Goal: Information Seeking & Learning: Find contact information

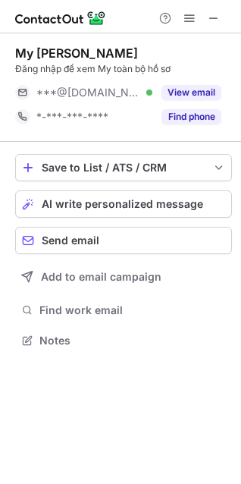
scroll to position [330, 241]
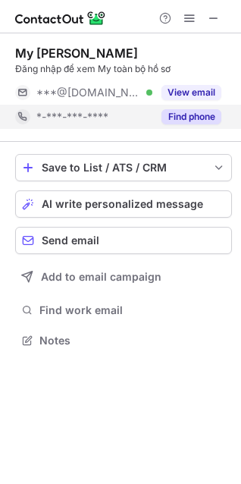
click at [194, 116] on button "Find phone" at bounding box center [192, 116] width 60 height 15
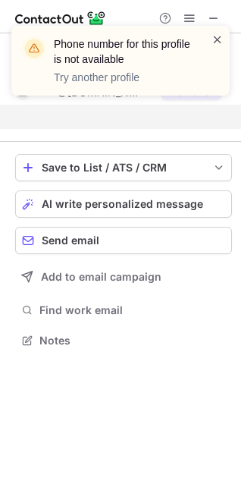
click at [219, 39] on span at bounding box center [218, 39] width 12 height 15
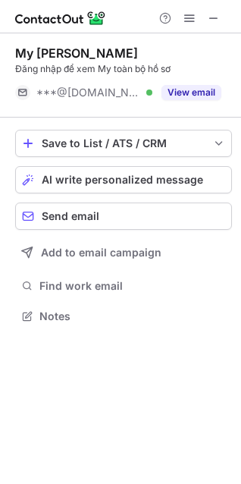
click at [191, 94] on button "View email" at bounding box center [192, 92] width 60 height 15
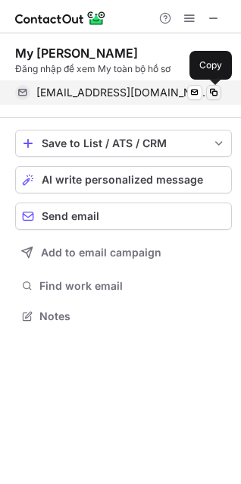
click at [217, 92] on span at bounding box center [214, 93] width 12 height 12
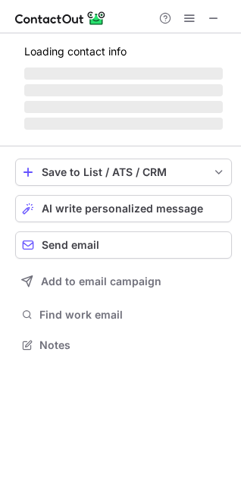
scroll to position [330, 241]
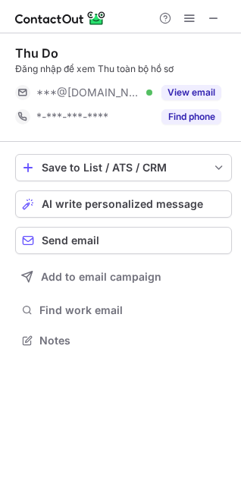
scroll to position [330, 241]
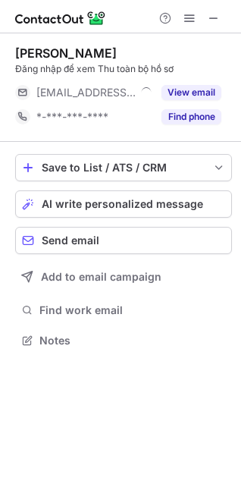
scroll to position [330, 241]
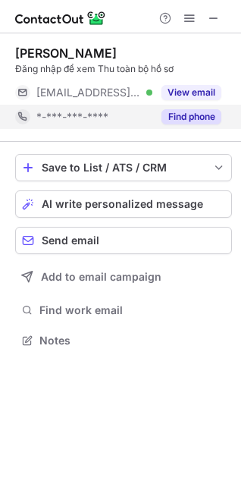
click at [196, 118] on button "Find phone" at bounding box center [192, 116] width 60 height 15
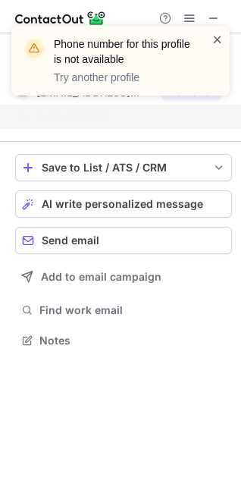
click at [219, 37] on span at bounding box center [218, 39] width 12 height 15
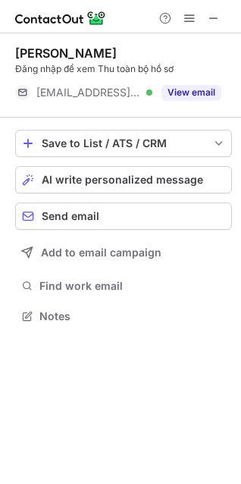
scroll to position [306, 241]
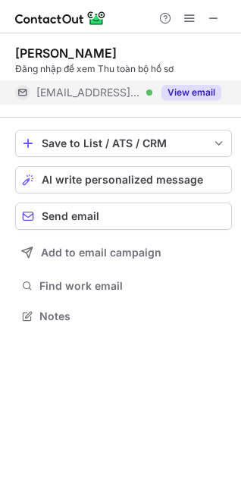
click at [194, 93] on button "View email" at bounding box center [192, 92] width 60 height 15
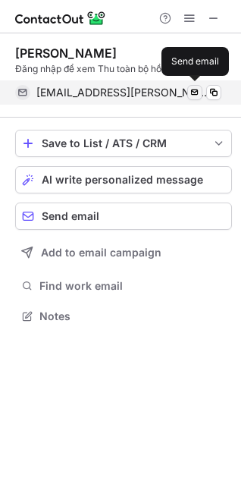
click at [193, 89] on span at bounding box center [195, 93] width 12 height 12
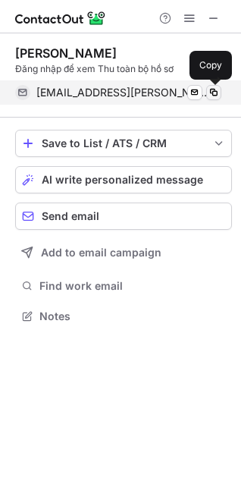
click at [215, 94] on span at bounding box center [214, 93] width 12 height 12
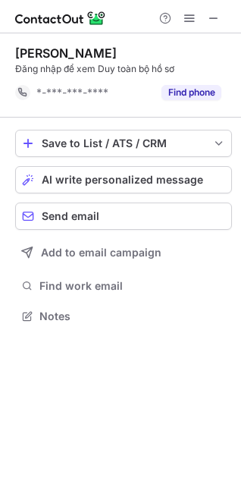
scroll to position [306, 241]
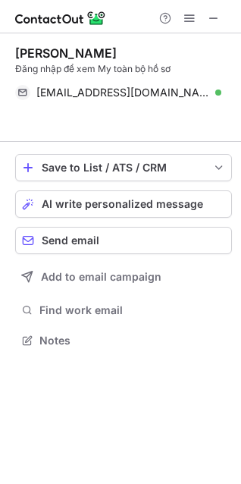
scroll to position [306, 241]
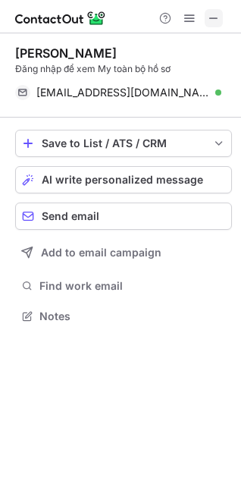
click at [212, 22] on span at bounding box center [214, 18] width 12 height 12
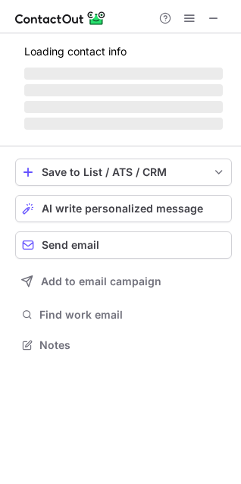
scroll to position [330, 241]
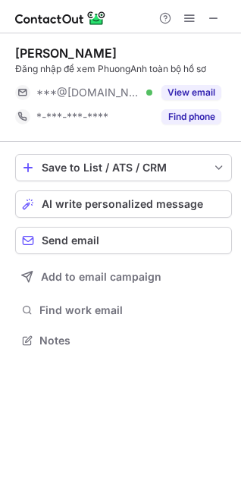
click at [208, 119] on button "Find phone" at bounding box center [192, 116] width 60 height 15
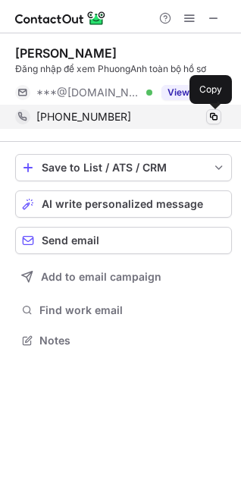
click at [216, 116] on span at bounding box center [214, 117] width 12 height 12
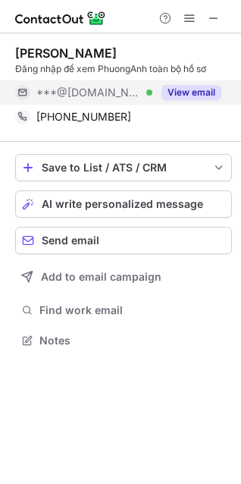
click at [165, 93] on button "View email" at bounding box center [192, 92] width 60 height 15
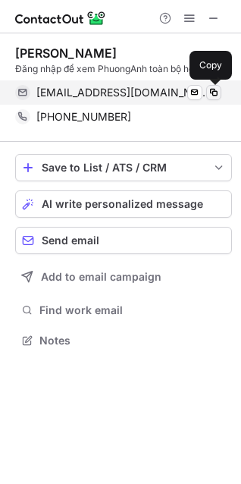
click at [218, 91] on span at bounding box center [214, 93] width 12 height 12
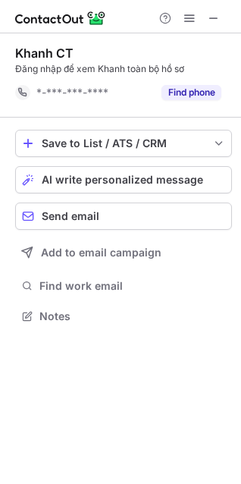
scroll to position [306, 241]
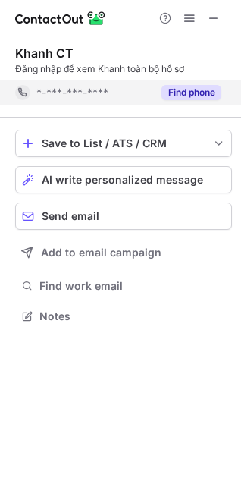
click at [194, 94] on button "Find phone" at bounding box center [192, 92] width 60 height 15
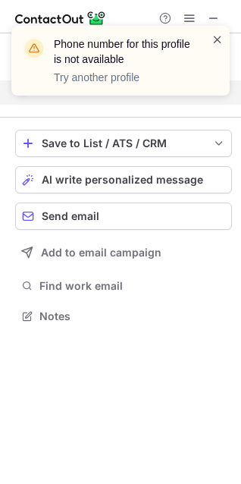
click at [218, 39] on span at bounding box center [218, 39] width 12 height 15
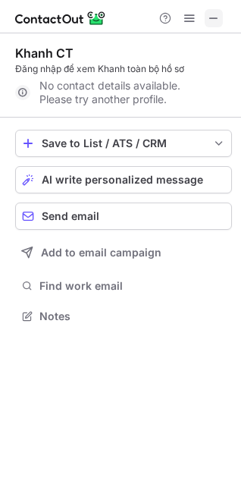
click at [216, 20] on span at bounding box center [214, 18] width 12 height 12
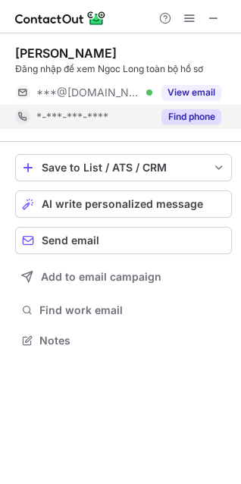
scroll to position [330, 241]
click at [201, 118] on button "Find phone" at bounding box center [192, 116] width 60 height 15
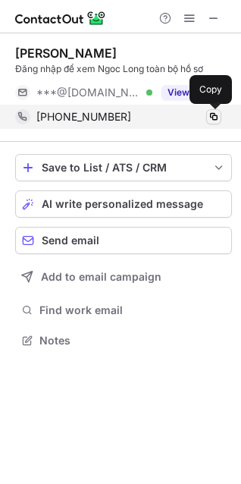
click at [218, 114] on span at bounding box center [214, 117] width 12 height 12
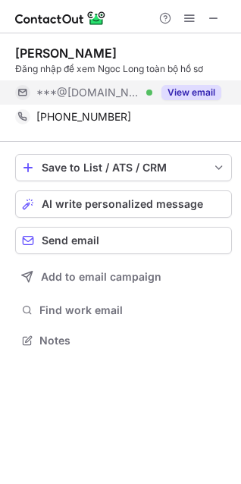
click at [181, 91] on button "View email" at bounding box center [192, 92] width 60 height 15
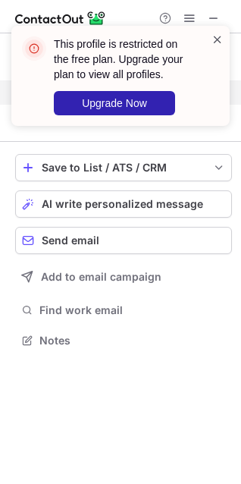
click at [222, 41] on span at bounding box center [218, 39] width 12 height 15
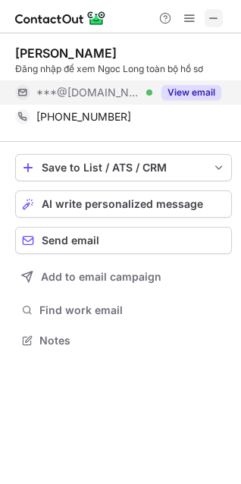
click at [210, 22] on span at bounding box center [214, 18] width 12 height 12
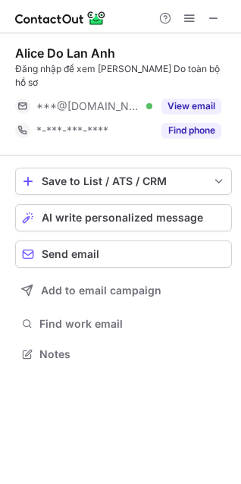
scroll to position [330, 241]
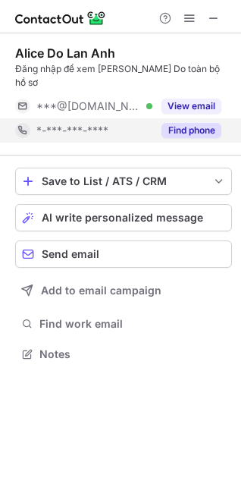
click at [201, 123] on button "Find phone" at bounding box center [192, 130] width 60 height 15
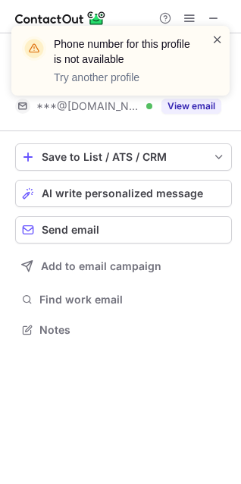
scroll to position [306, 241]
click at [218, 37] on span at bounding box center [218, 39] width 12 height 15
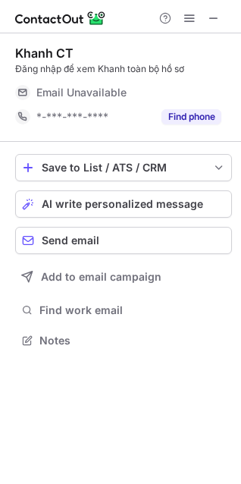
scroll to position [330, 241]
click at [219, 17] on span at bounding box center [214, 18] width 12 height 12
